Goal: Feedback & Contribution: Leave review/rating

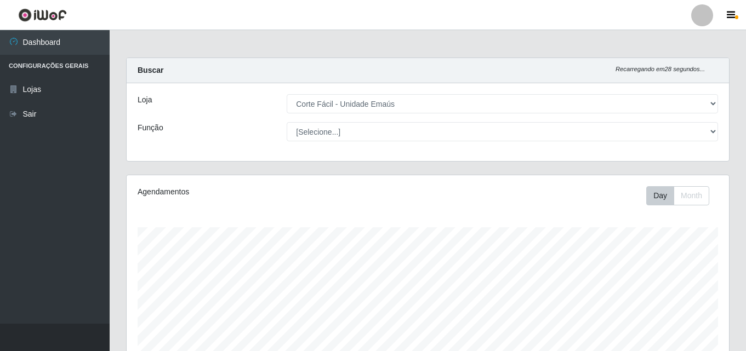
select select "201"
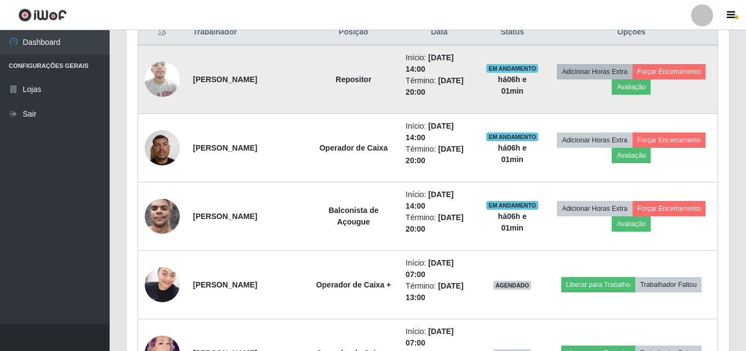
scroll to position [329, 0]
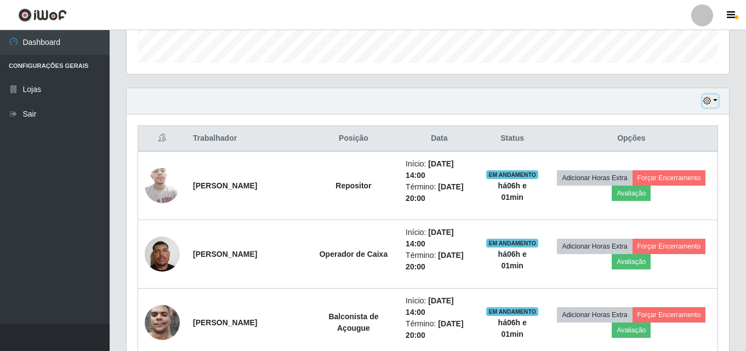
click at [713, 98] on button "button" at bounding box center [709, 101] width 15 height 13
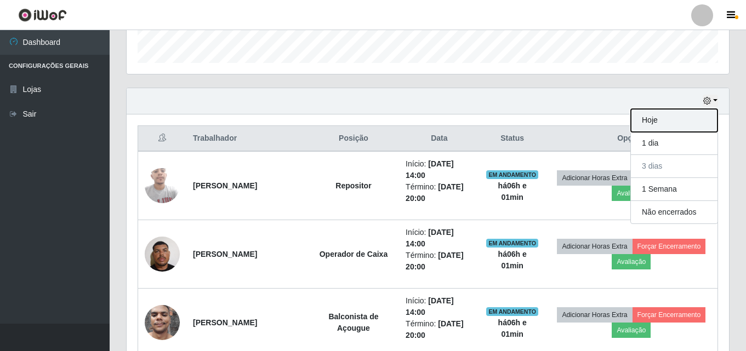
click at [677, 123] on button "Hoje" at bounding box center [674, 120] width 87 height 23
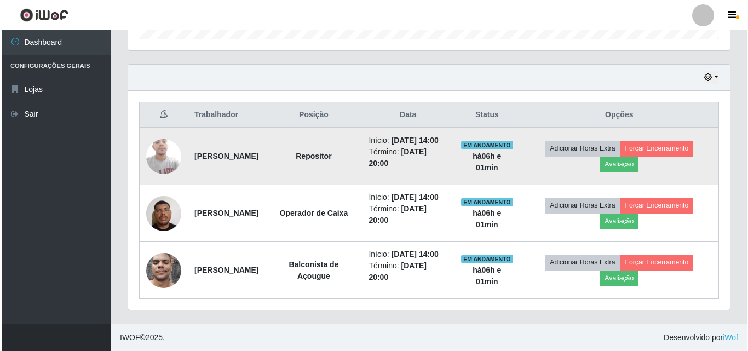
scroll to position [387, 0]
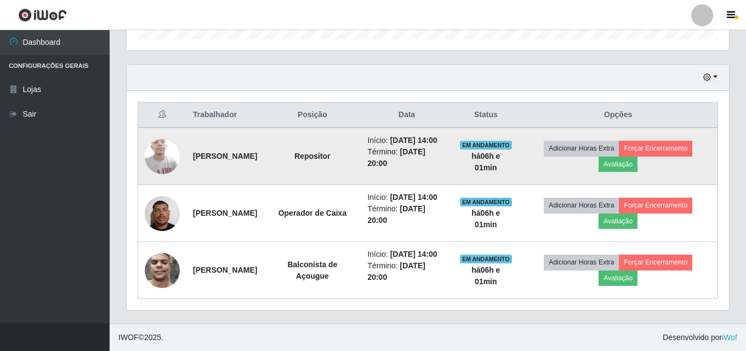
click at [169, 133] on img at bounding box center [162, 156] width 35 height 47
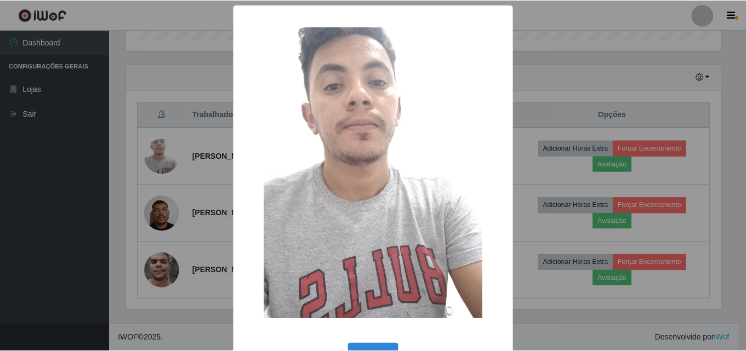
scroll to position [37, 0]
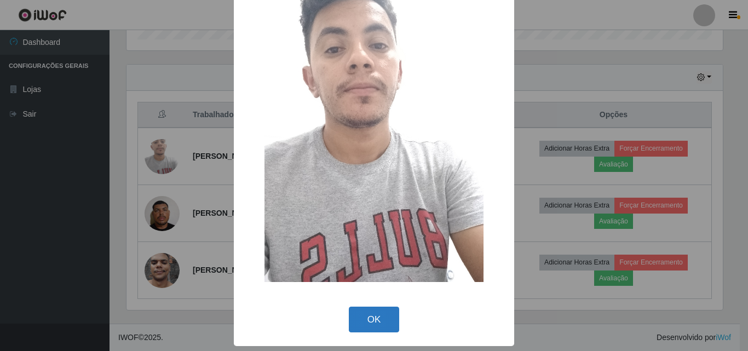
click at [368, 328] on button "OK" at bounding box center [374, 320] width 51 height 26
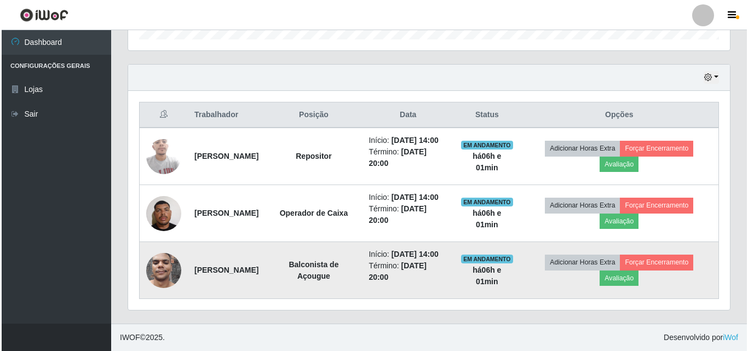
scroll to position [227, 602]
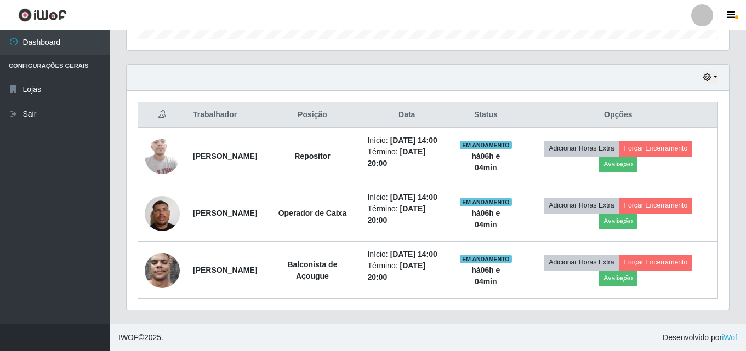
click at [529, 23] on header "Perfil Alterar Senha Sair" at bounding box center [373, 15] width 746 height 30
click at [234, 13] on header "Perfil Alterar Senha Sair" at bounding box center [373, 15] width 746 height 30
click at [247, 19] on header "Perfil Alterar Senha Sair" at bounding box center [373, 15] width 746 height 30
click at [247, 18] on header "Perfil Alterar Senha Sair" at bounding box center [373, 15] width 746 height 30
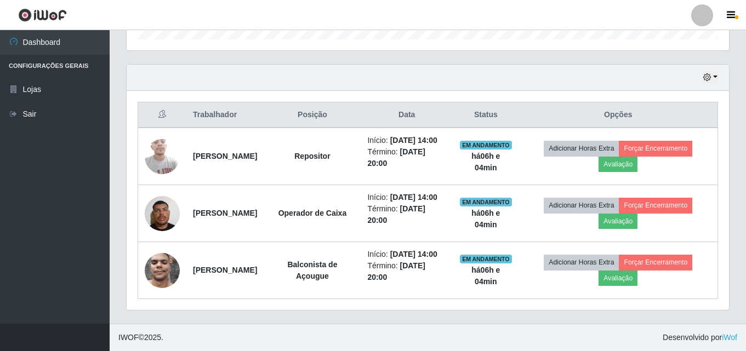
drag, startPoint x: 247, startPoint y: 18, endPoint x: 372, endPoint y: 18, distance: 124.9
click at [250, 18] on header "Perfil Alterar Senha Sair" at bounding box center [373, 15] width 746 height 30
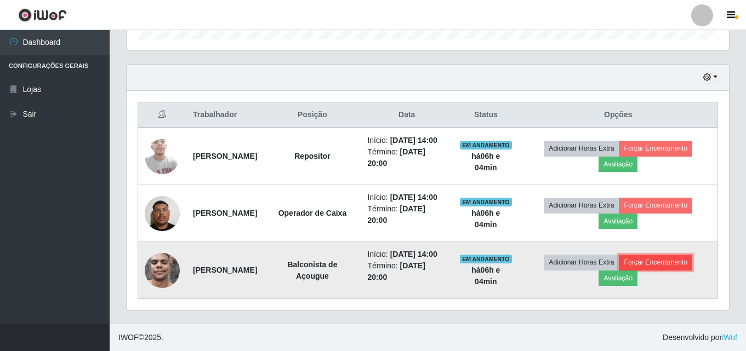
click at [675, 258] on button "Forçar Encerramento" at bounding box center [655, 262] width 73 height 15
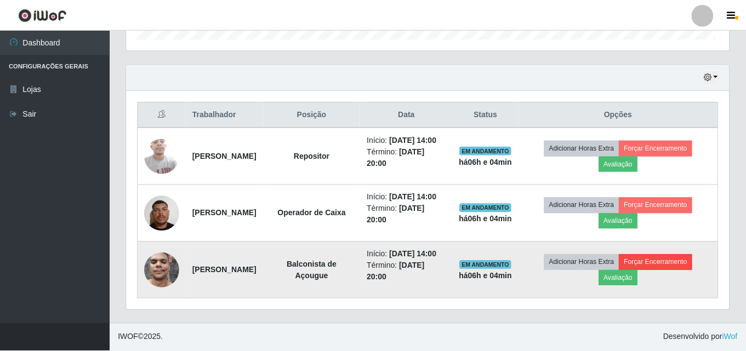
scroll to position [227, 597]
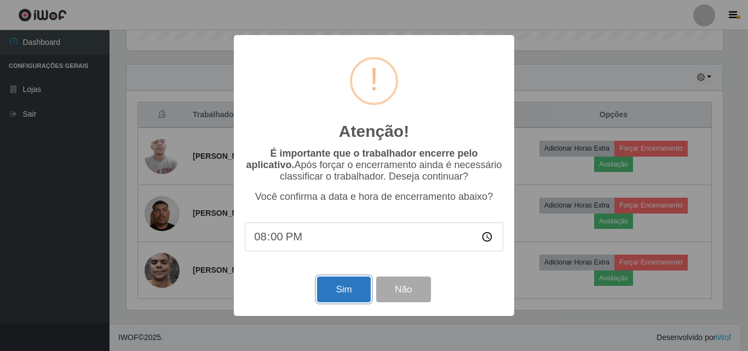
click at [325, 287] on button "Sim" at bounding box center [343, 290] width 53 height 26
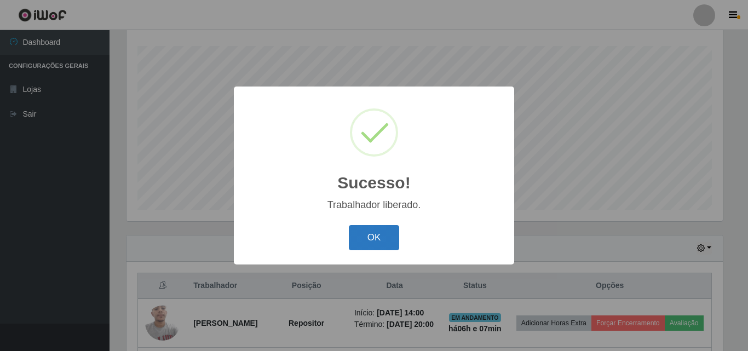
click at [386, 244] on button "OK" at bounding box center [374, 238] width 51 height 26
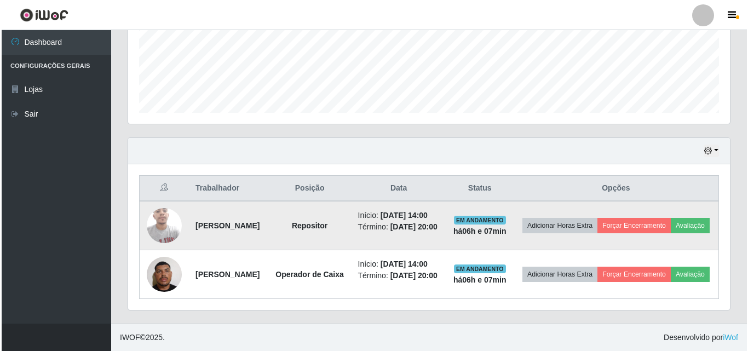
scroll to position [318, 0]
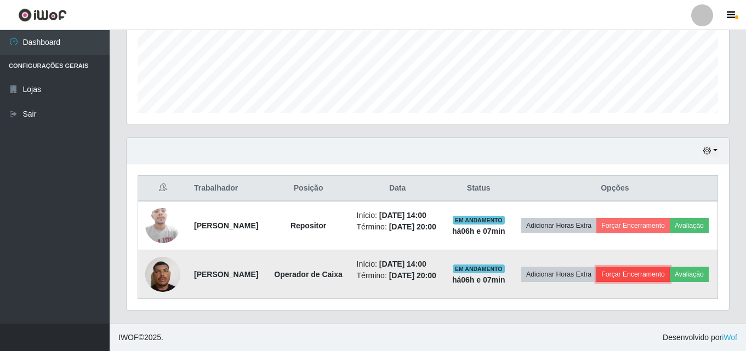
click at [669, 267] on button "Forçar Encerramento" at bounding box center [632, 274] width 73 height 15
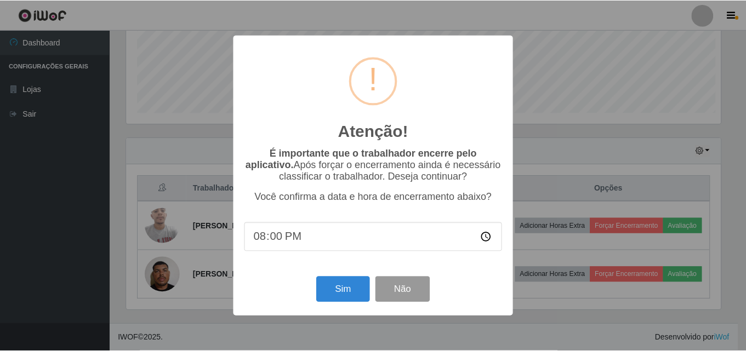
scroll to position [227, 597]
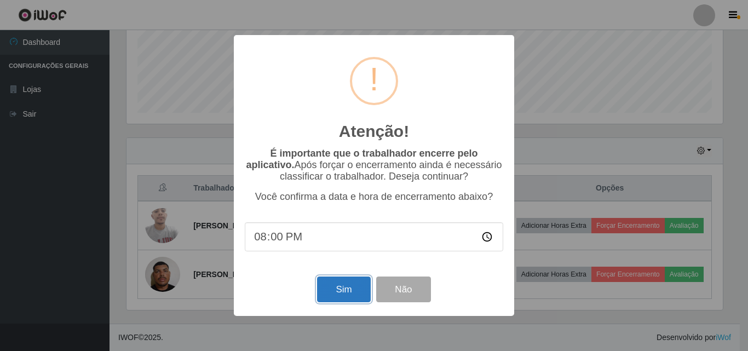
click at [353, 300] on button "Sim" at bounding box center [343, 290] width 53 height 26
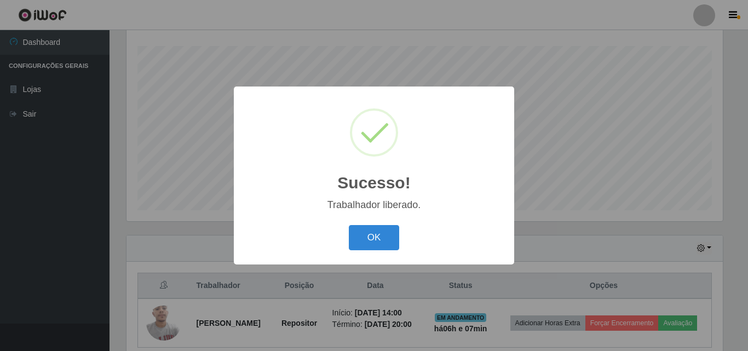
click at [385, 224] on div "OK Cancel" at bounding box center [374, 237] width 259 height 31
click at [385, 232] on button "OK" at bounding box center [374, 238] width 51 height 26
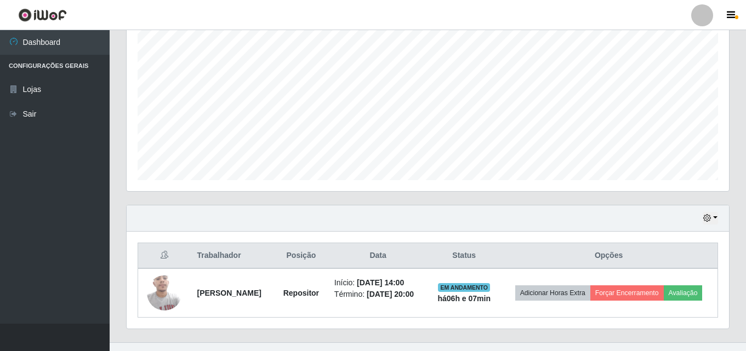
scroll to position [238, 0]
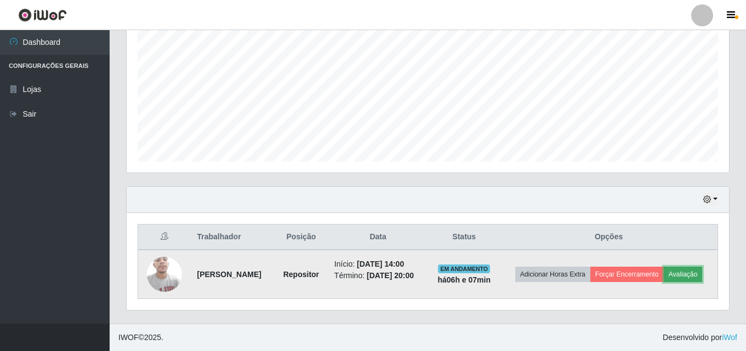
click at [663, 278] on button "Avaliação" at bounding box center [682, 274] width 39 height 15
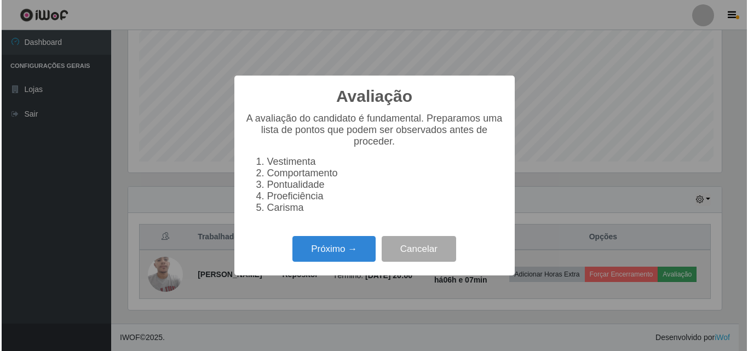
scroll to position [227, 597]
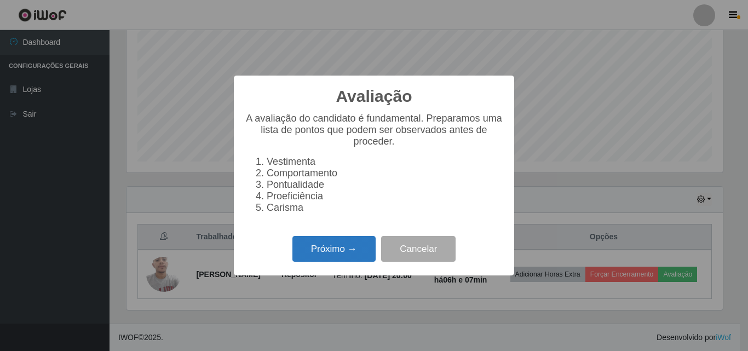
click at [323, 253] on button "Próximo →" at bounding box center [334, 249] width 83 height 26
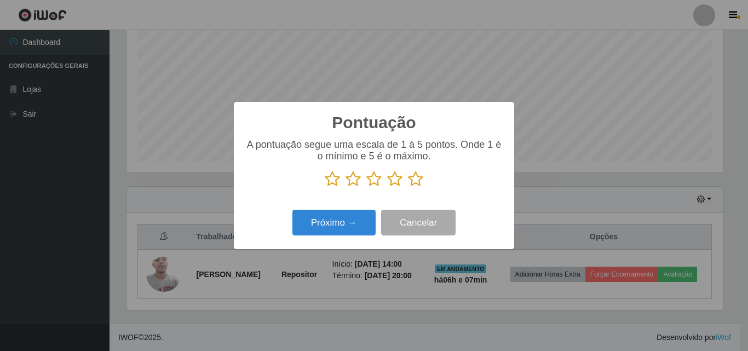
click at [373, 179] on icon at bounding box center [374, 179] width 15 height 16
click at [367, 187] on input "radio" at bounding box center [367, 187] width 0 height 0
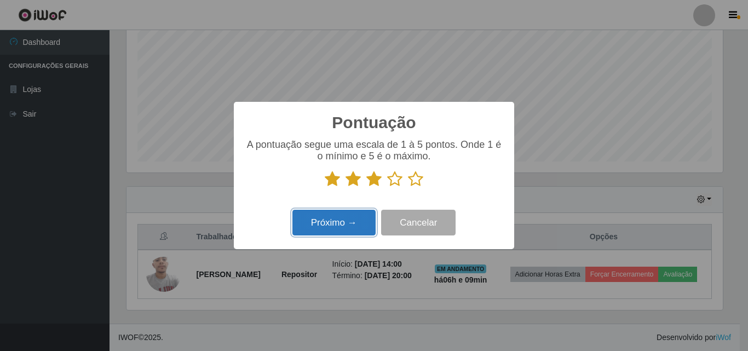
click at [345, 221] on button "Próximo →" at bounding box center [334, 223] width 83 height 26
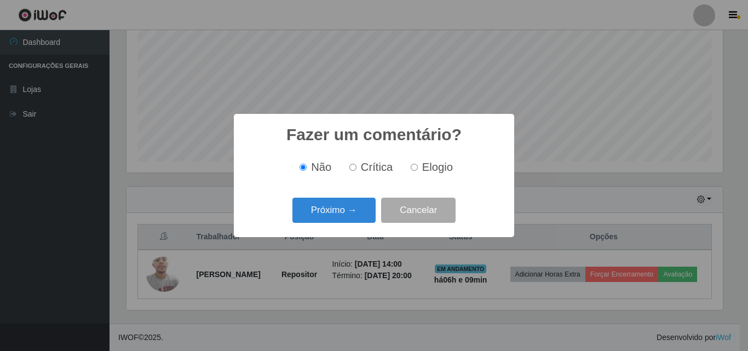
click at [352, 170] on input "Crítica" at bounding box center [353, 167] width 7 height 7
radio input "true"
click at [350, 217] on button "Próximo →" at bounding box center [334, 211] width 83 height 26
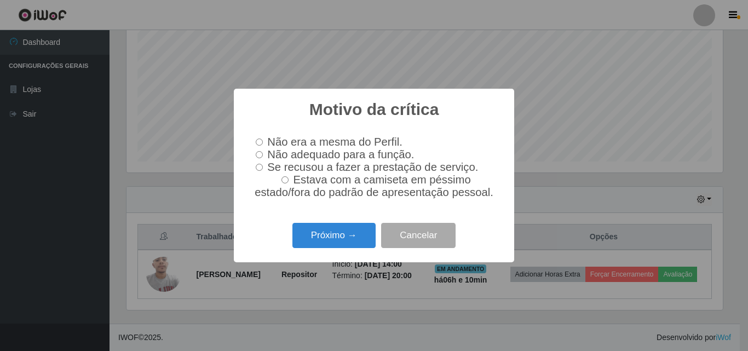
click at [289, 183] on input "Estava com a camiseta em péssimo estado/fora do padrão de apresentação pessoal." at bounding box center [285, 179] width 7 height 7
radio input "true"
click at [259, 153] on input "Não adequado para a função." at bounding box center [259, 154] width 7 height 7
radio input "true"
click at [340, 247] on button "Próximo →" at bounding box center [334, 236] width 83 height 26
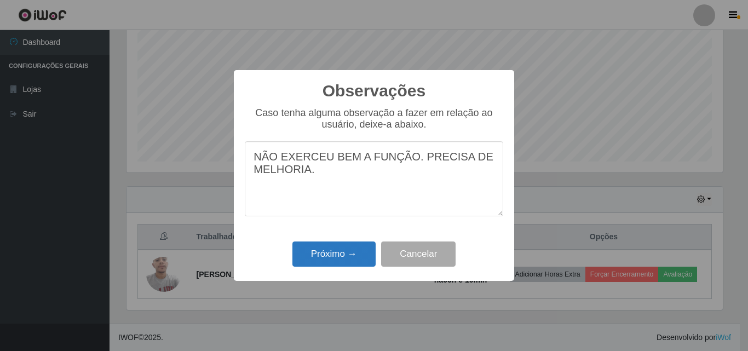
type textarea "NÃO EXERCEU BEM A FUNÇÃO. PRECISA DE MELHORIA."
click at [344, 260] on button "Próximo →" at bounding box center [334, 255] width 83 height 26
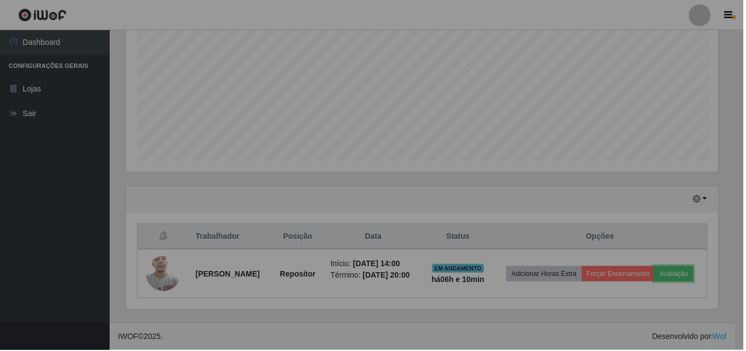
scroll to position [227, 602]
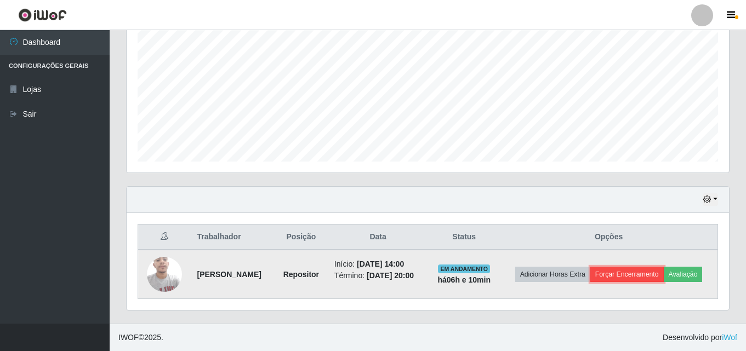
click at [663, 267] on button "Forçar Encerramento" at bounding box center [626, 274] width 73 height 15
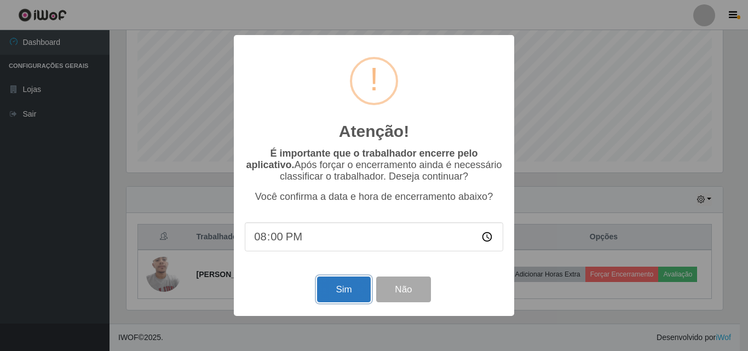
click at [335, 281] on button "Sim" at bounding box center [343, 290] width 53 height 26
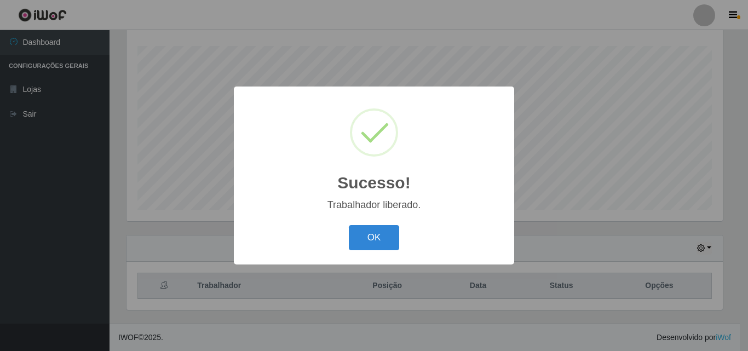
drag, startPoint x: 374, startPoint y: 244, endPoint x: 380, endPoint y: 192, distance: 53.0
click at [374, 243] on button "OK" at bounding box center [374, 238] width 51 height 26
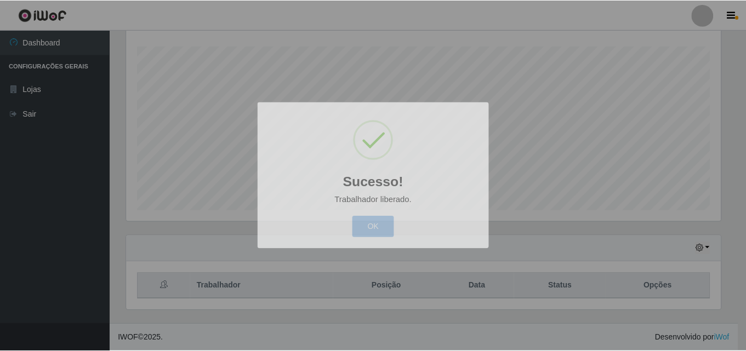
scroll to position [227, 602]
